Goal: Task Accomplishment & Management: Complete application form

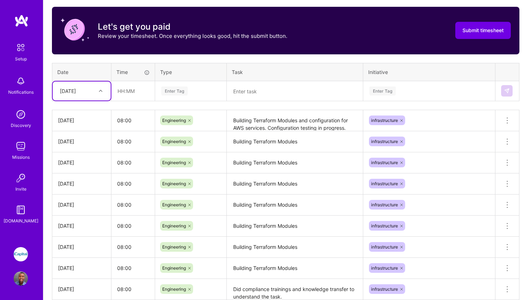
scroll to position [230, 0]
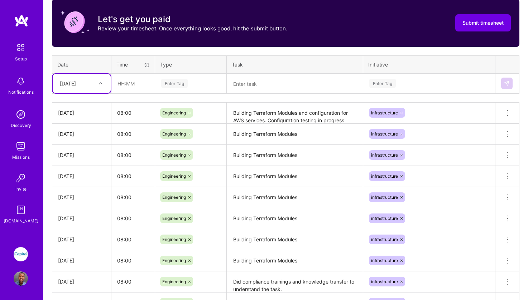
click at [100, 82] on icon at bounding box center [101, 84] width 4 height 4
click at [82, 196] on div "[DATE]" at bounding box center [82, 195] width 58 height 13
click at [135, 90] on input "text" at bounding box center [133, 83] width 43 height 19
type input "08:00"
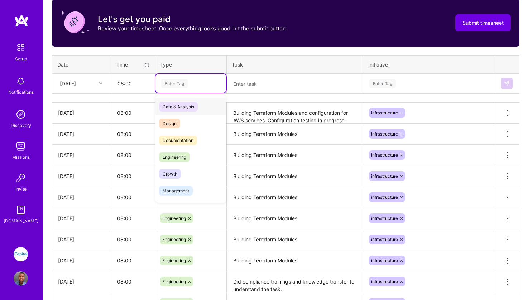
click at [198, 86] on div "Enter Tag" at bounding box center [190, 83] width 61 height 9
click at [189, 158] on span "Engineering" at bounding box center [174, 158] width 31 height 10
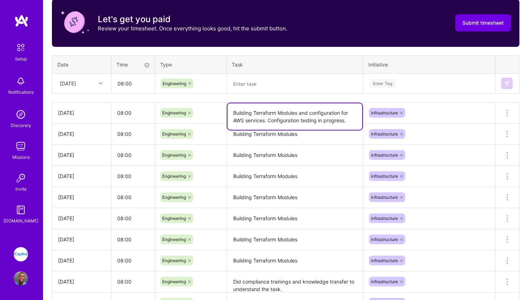
click at [265, 113] on textarea "Building Terraform Modules and configuration for AWS services. Configuration te…" at bounding box center [294, 116] width 135 height 26
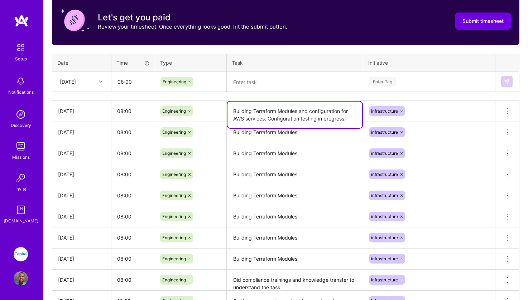
scroll to position [235, 0]
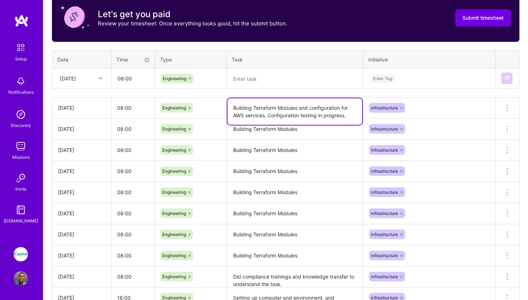
drag, startPoint x: 233, startPoint y: 108, endPoint x: 348, endPoint y: 116, distance: 114.5
click at [348, 116] on textarea "Building Terraform Modules and configuration for AWS services. Configuration te…" at bounding box center [294, 111] width 135 height 26
click at [308, 85] on textarea at bounding box center [294, 78] width 135 height 19
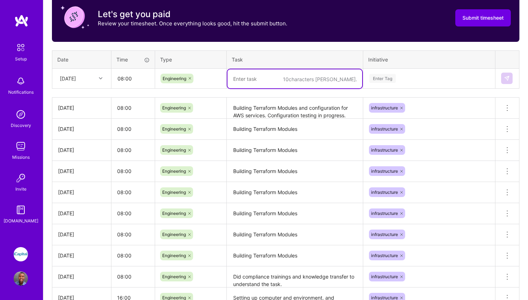
paste textarea "Building Terraform Modules and configuration for AWS services. Configuration te…"
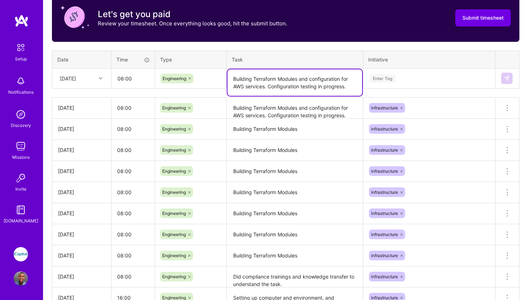
type textarea "Building Terraform Modules and configuration for AWS services. Configuration te…"
click at [393, 74] on div "Enter Tag" at bounding box center [382, 78] width 26 height 11
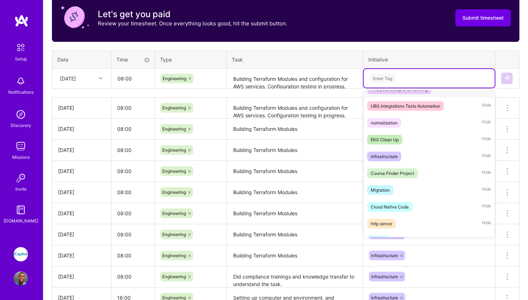
scroll to position [266, 0]
click at [401, 161] on span "infrastructure" at bounding box center [384, 156] width 34 height 10
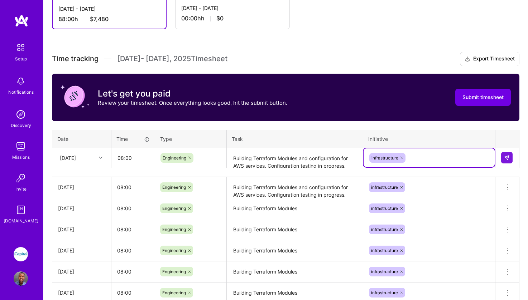
scroll to position [141, 0]
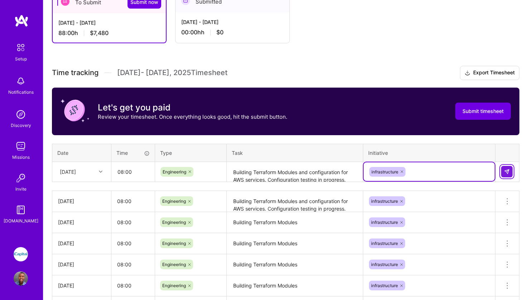
click at [507, 173] on img at bounding box center [507, 172] width 6 height 6
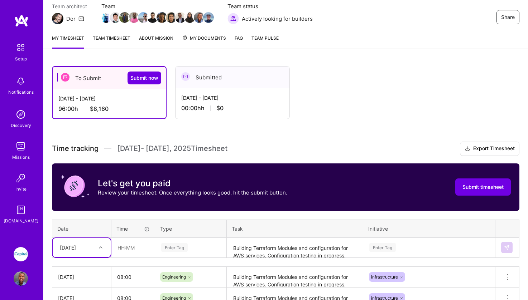
scroll to position [61, 0]
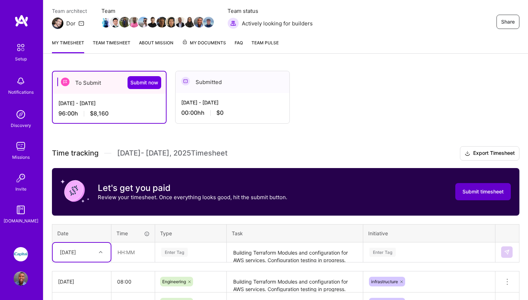
click at [481, 193] on span "Submit timesheet" at bounding box center [482, 191] width 41 height 7
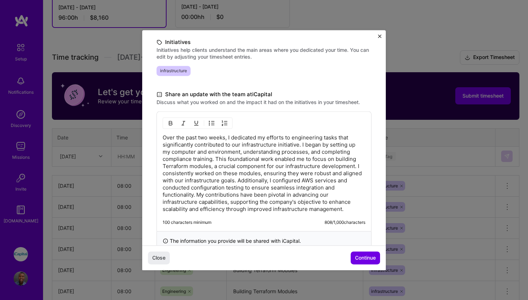
scroll to position [161, 0]
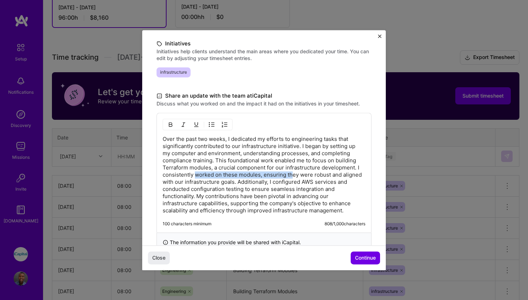
drag, startPoint x: 196, startPoint y: 175, endPoint x: 293, endPoint y: 172, distance: 97.5
click at [293, 172] on p "Over the past two weeks, I dedicated my efforts to engineering tasks that signi…" at bounding box center [264, 175] width 203 height 79
drag, startPoint x: 173, startPoint y: 184, endPoint x: 252, endPoint y: 181, distance: 79.5
click at [252, 181] on p "Over the past two weeks, I dedicated my efforts to engineering tasks that signi…" at bounding box center [264, 175] width 203 height 79
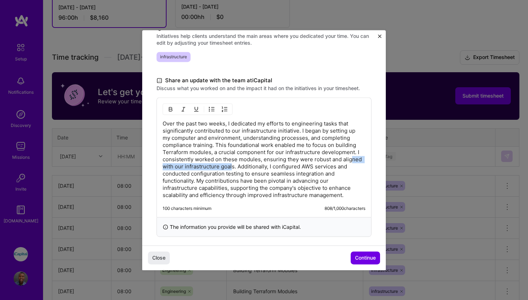
scroll to position [183, 0]
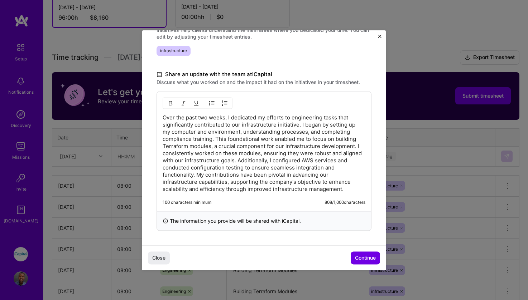
click at [294, 162] on p "Over the past two weeks, I dedicated my efforts to engineering tasks that signi…" at bounding box center [264, 153] width 203 height 79
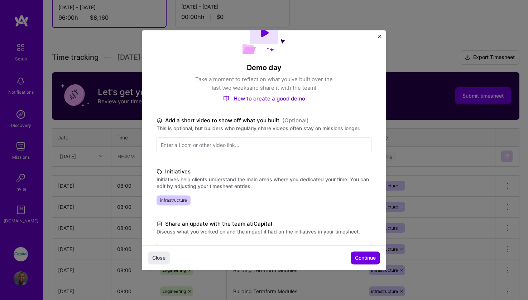
scroll to position [190, 0]
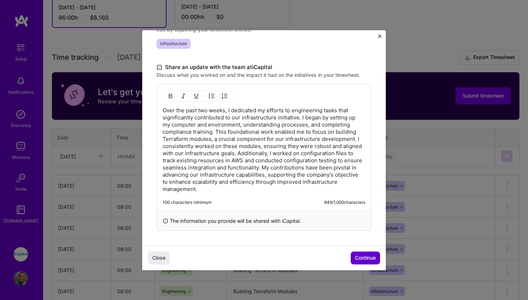
click at [364, 257] on span "Continue" at bounding box center [365, 258] width 21 height 7
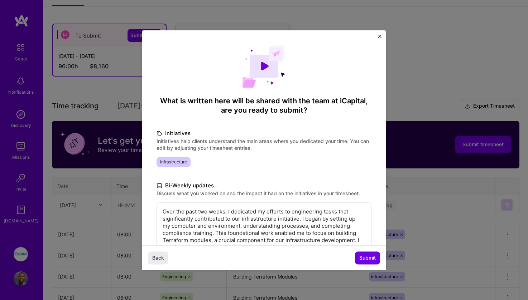
scroll to position [110, 0]
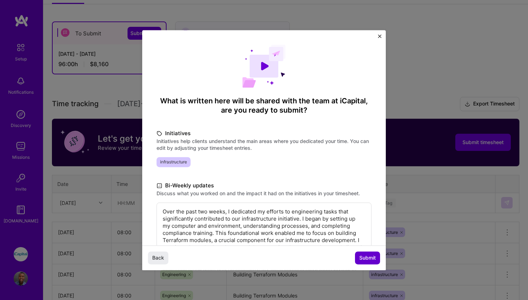
click at [370, 259] on span "Submit" at bounding box center [367, 258] width 16 height 7
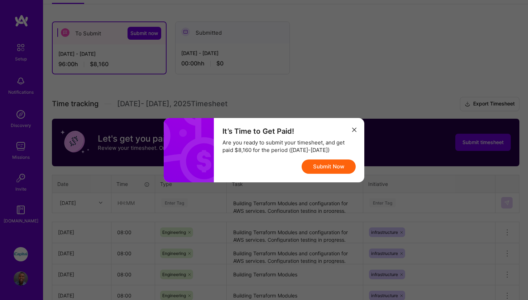
click at [332, 168] on button "Submit Now" at bounding box center [329, 167] width 54 height 14
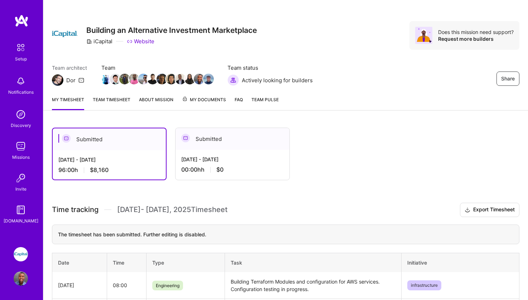
scroll to position [0, 0]
